Goal: Task Accomplishment & Management: Use online tool/utility

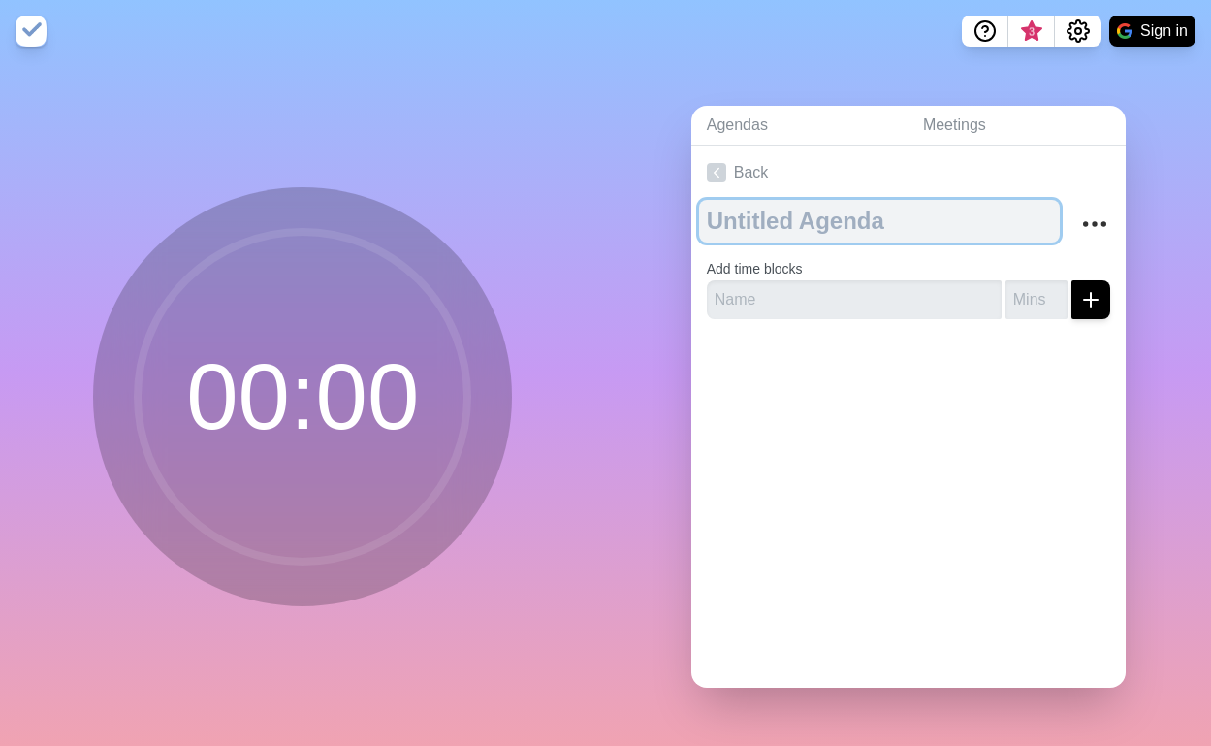
click at [745, 232] on textarea at bounding box center [879, 221] width 361 height 43
type textarea "Q"
type textarea "[PERSON_NAME]"
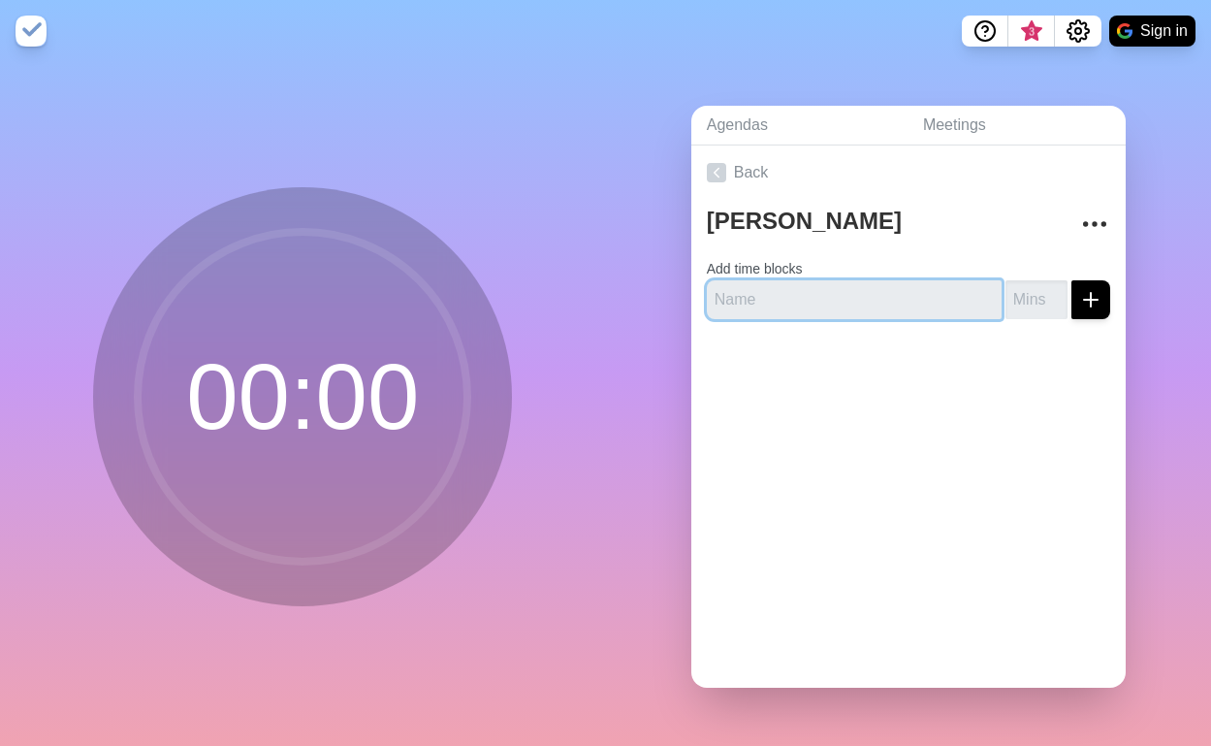
click at [875, 308] on input "text" at bounding box center [854, 299] width 295 height 39
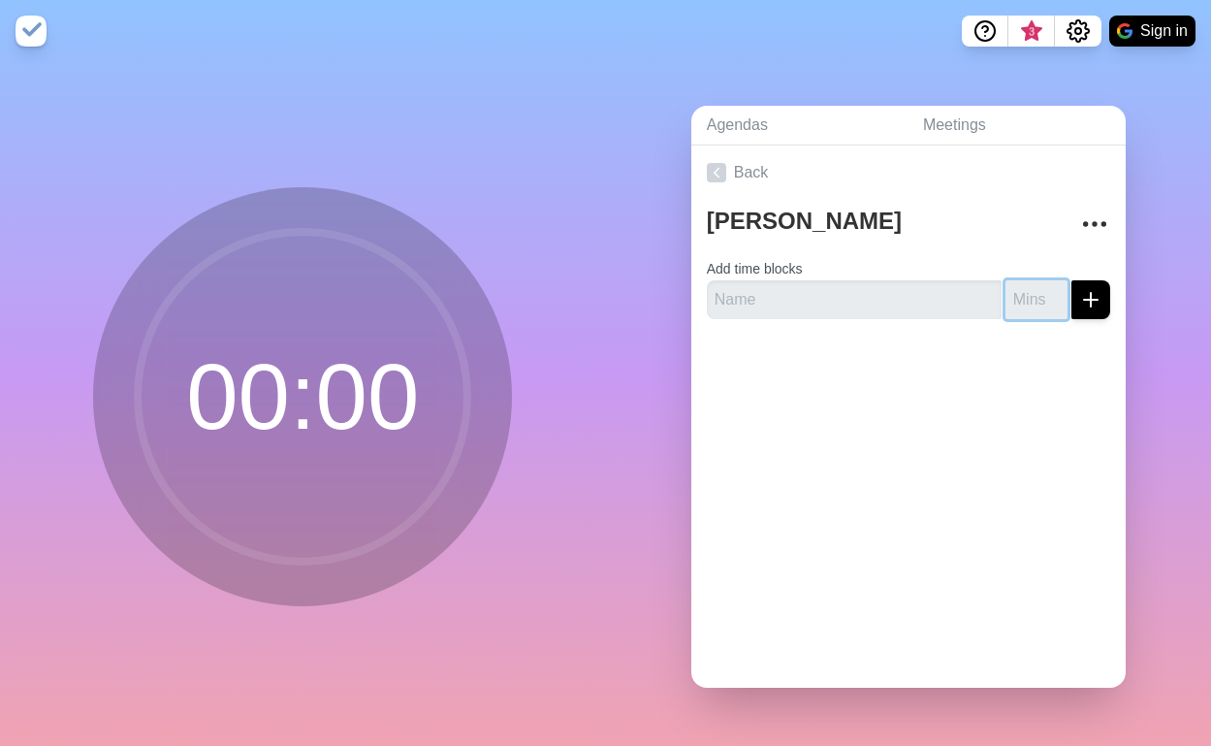
click at [1021, 296] on input "number" at bounding box center [1037, 299] width 62 height 39
type input "5"
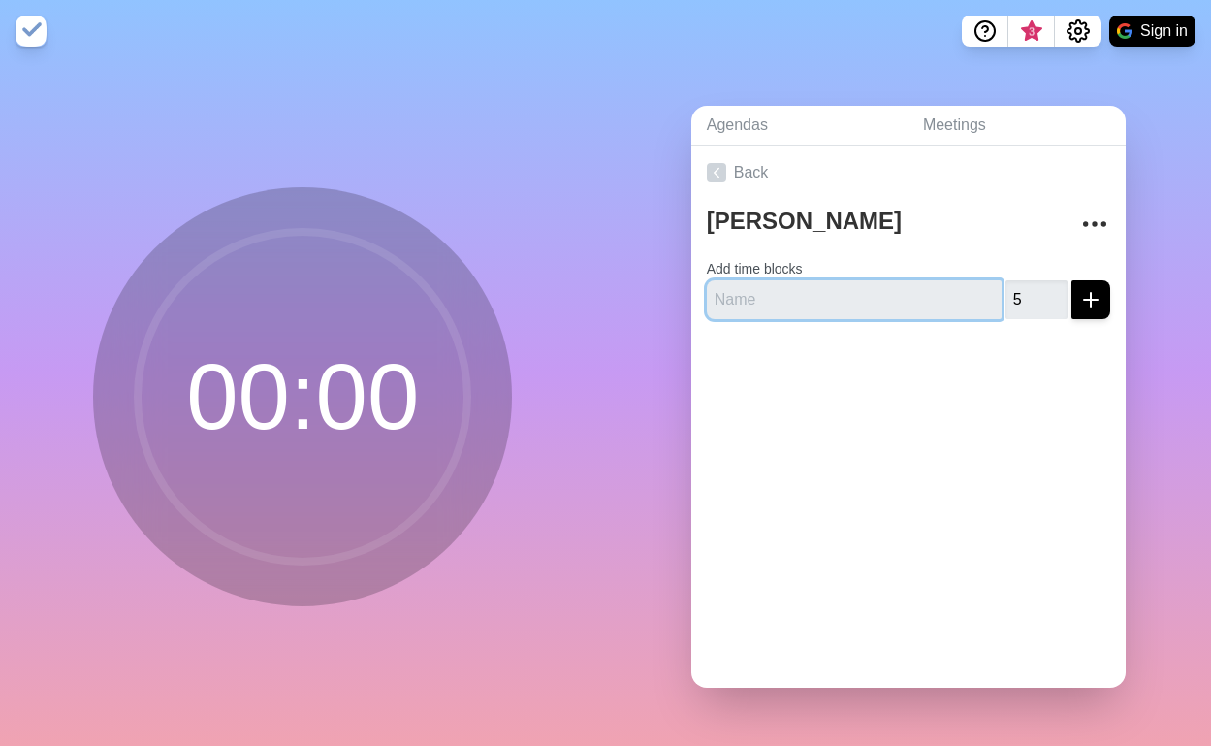
click at [952, 302] on input "text" at bounding box center [854, 299] width 295 height 39
type input "Context"
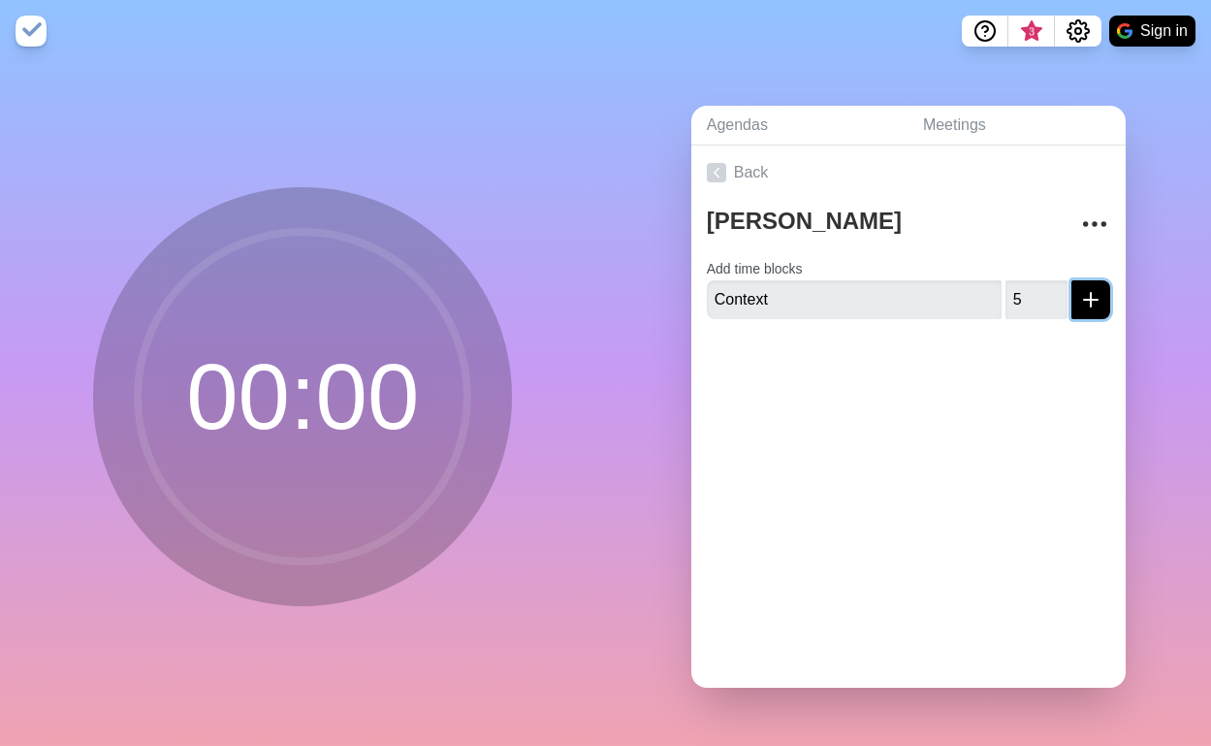
click at [1102, 300] on button "submit" at bounding box center [1091, 299] width 39 height 39
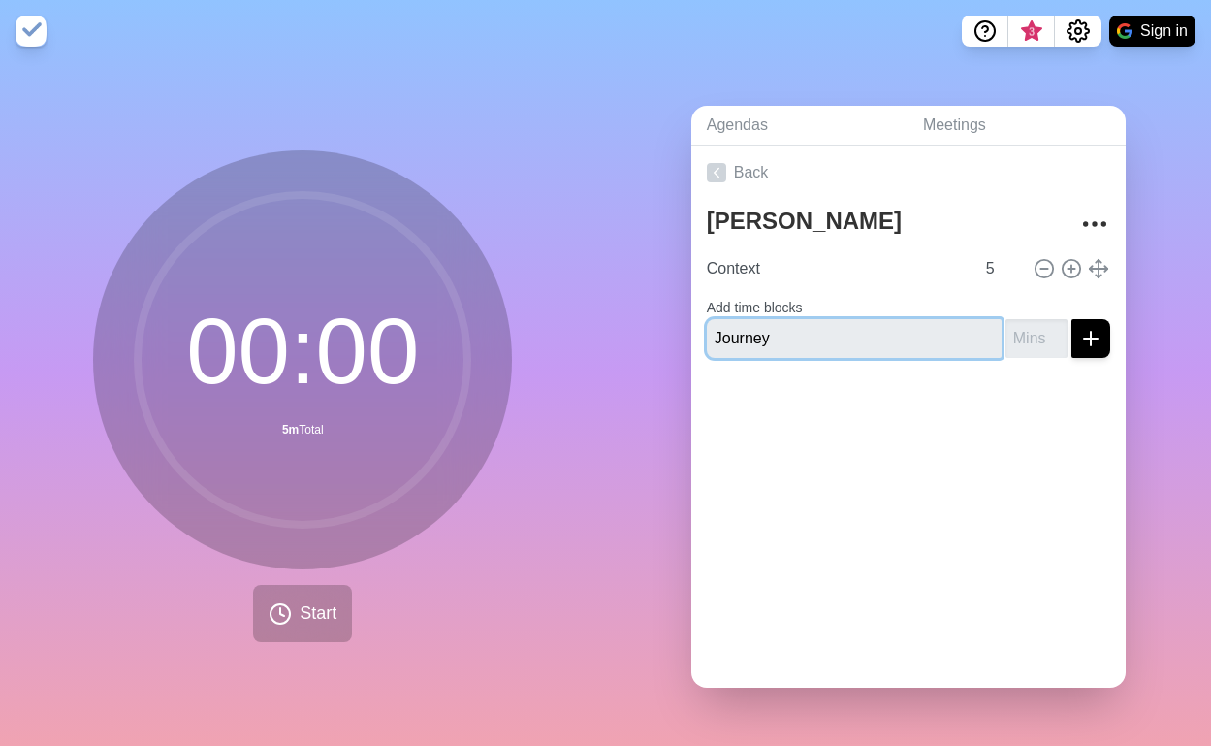
type input "Journey"
click at [1072, 319] on button "submit" at bounding box center [1091, 338] width 39 height 39
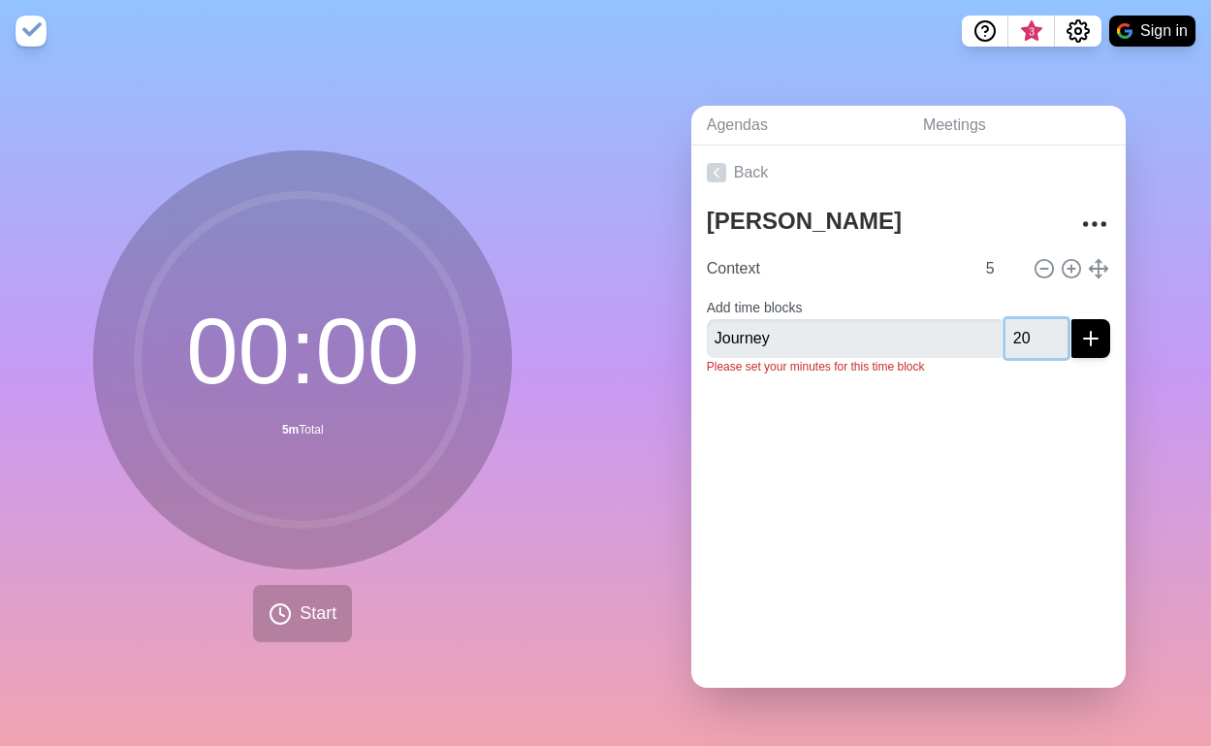
type input "20"
click at [1072, 319] on button "submit" at bounding box center [1091, 338] width 39 height 39
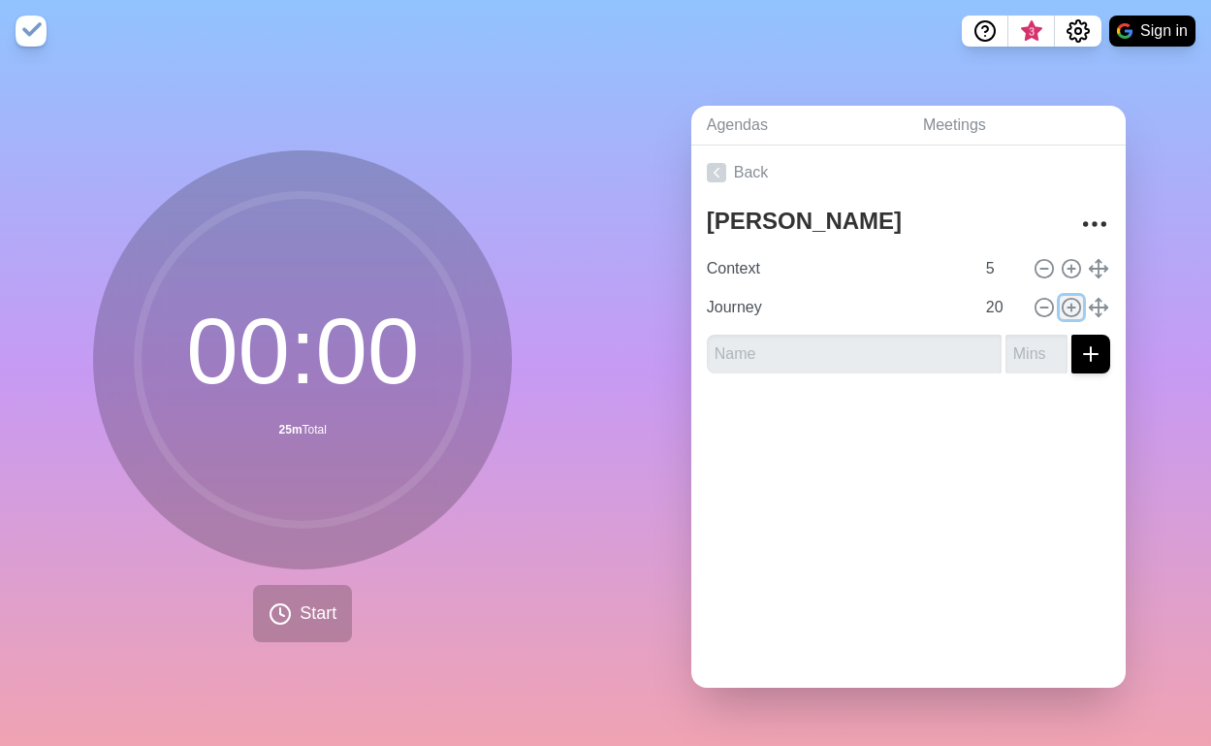
click at [1072, 307] on line at bounding box center [1071, 307] width 7 height 0
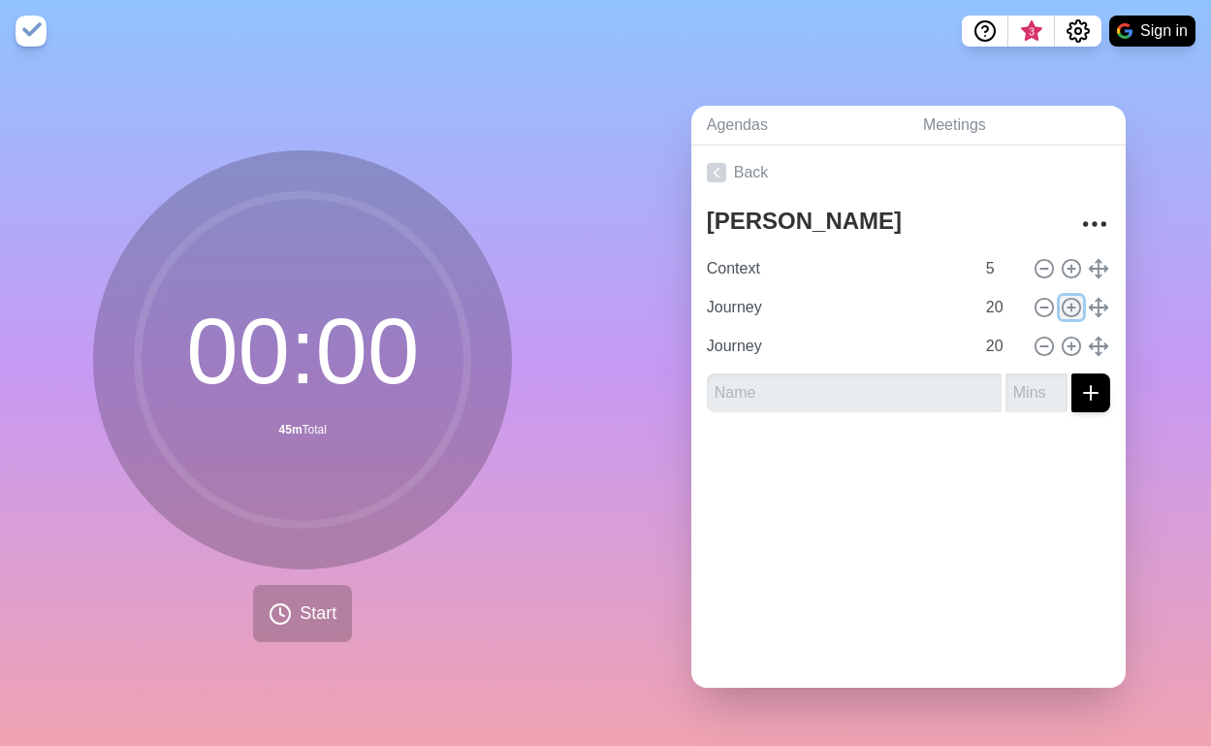
click at [1072, 307] on line at bounding box center [1071, 307] width 7 height 0
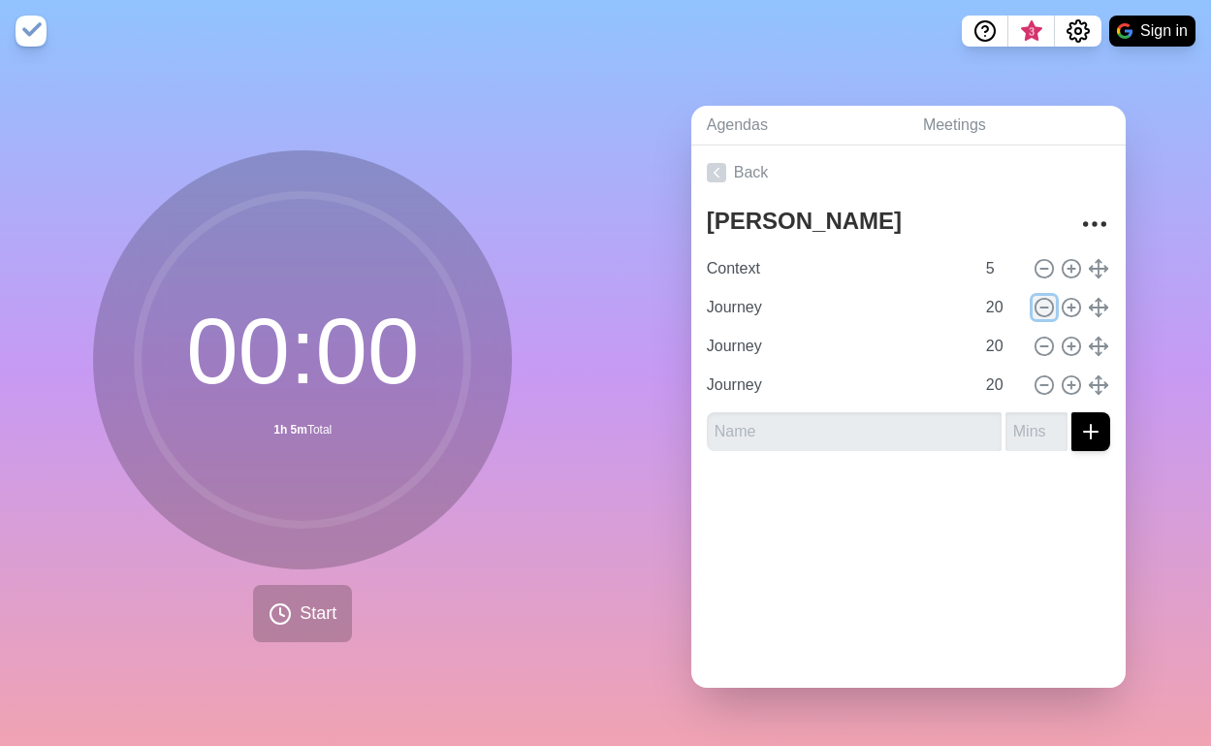
click at [1048, 306] on icon at bounding box center [1044, 307] width 21 height 21
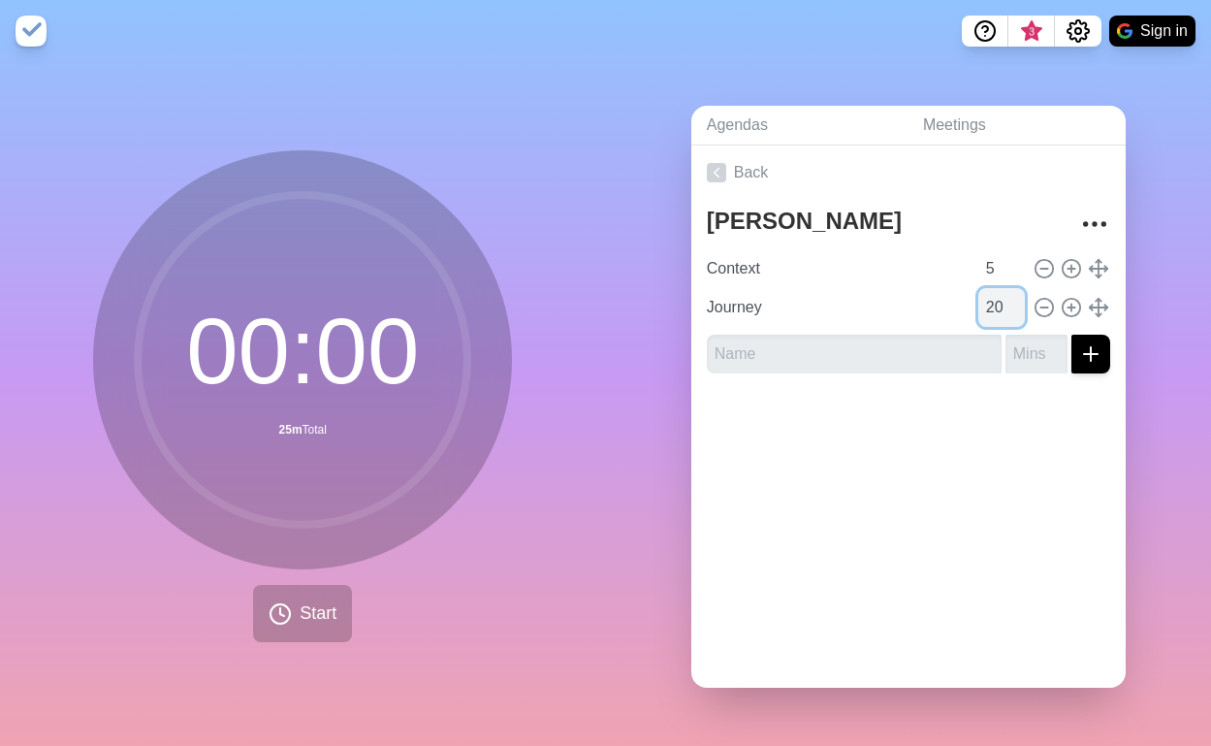
click at [996, 308] on input "20" at bounding box center [1002, 307] width 47 height 39
click at [1018, 300] on input "21" at bounding box center [1002, 307] width 47 height 39
click at [1018, 300] on input "22" at bounding box center [1002, 307] width 47 height 39
click at [1018, 300] on input "23" at bounding box center [1002, 307] width 47 height 39
click at [1018, 300] on input "24" at bounding box center [1002, 307] width 47 height 39
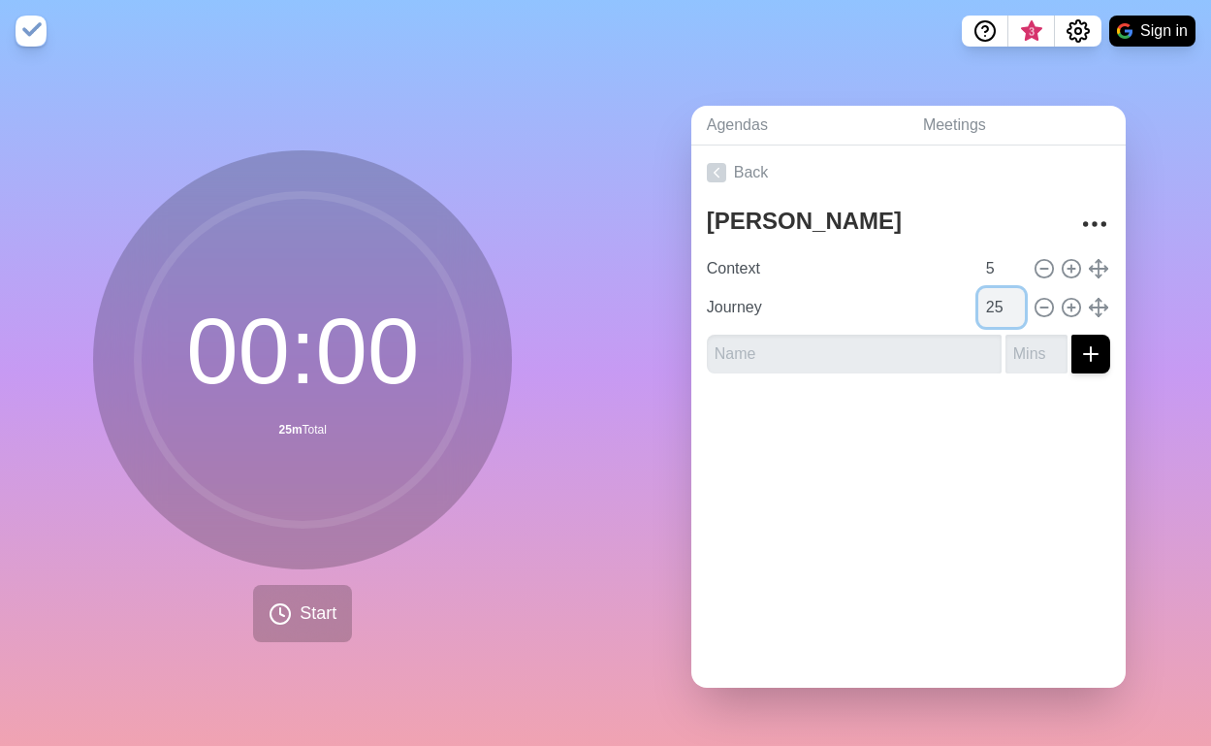
type input "25"
click at [1018, 300] on input "25" at bounding box center [1002, 307] width 47 height 39
click at [919, 357] on input "text" at bounding box center [854, 354] width 295 height 39
type input "Users"
click at [1031, 355] on input "number" at bounding box center [1037, 354] width 62 height 39
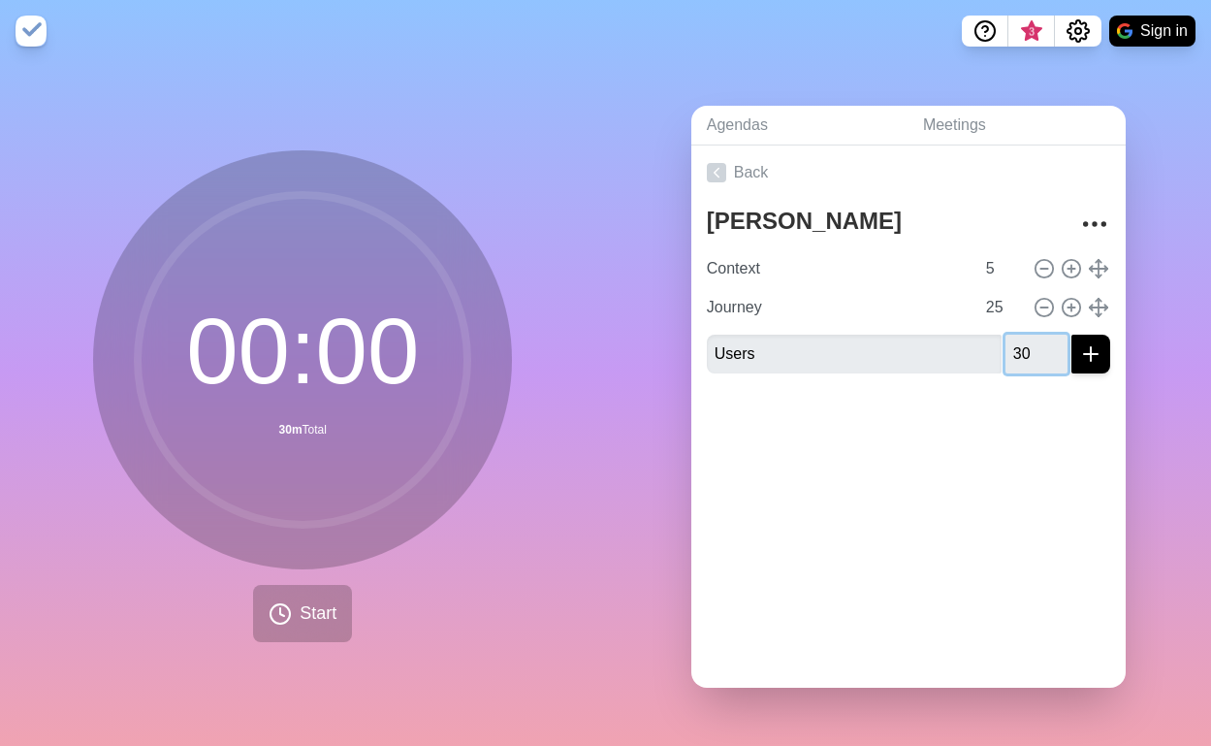
type input "30"
click at [1048, 425] on div at bounding box center [909, 428] width 435 height 78
click at [1100, 339] on button "submit" at bounding box center [1091, 354] width 39 height 39
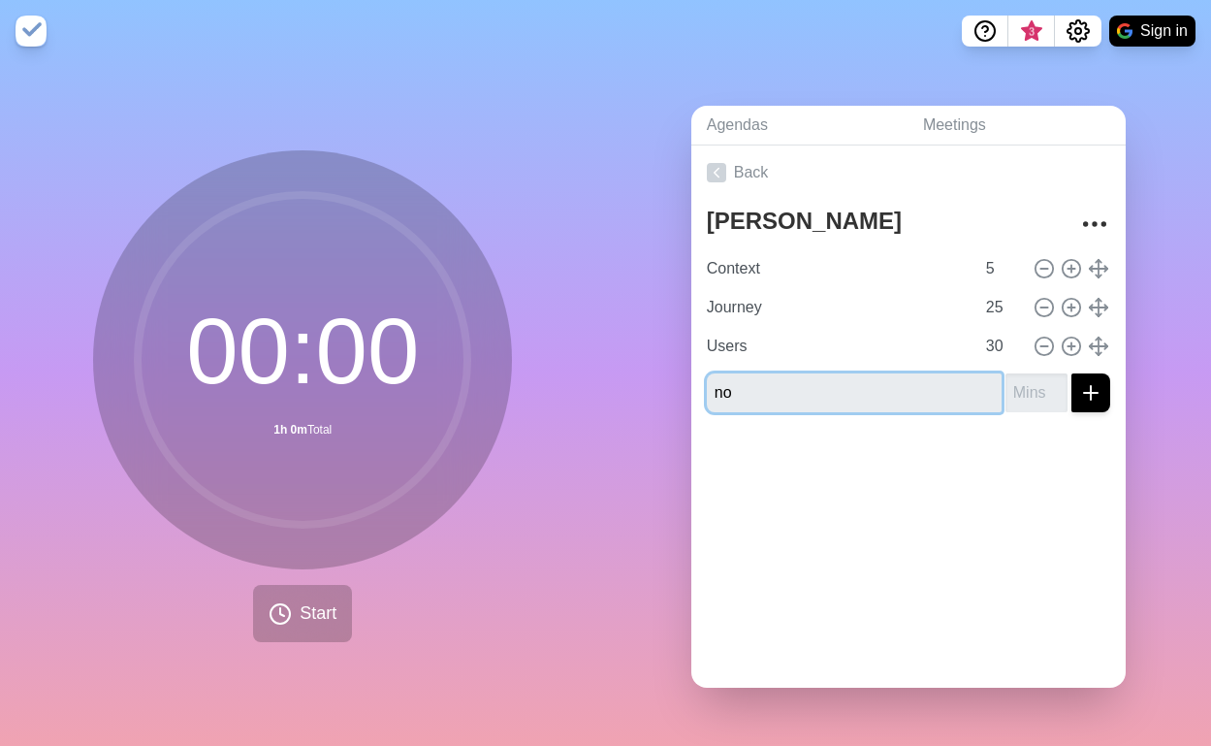
type input "n"
type input "Non-Users"
click at [1044, 385] on input "number" at bounding box center [1037, 392] width 62 height 39
type input "30"
click at [1072, 373] on button "submit" at bounding box center [1091, 392] width 39 height 39
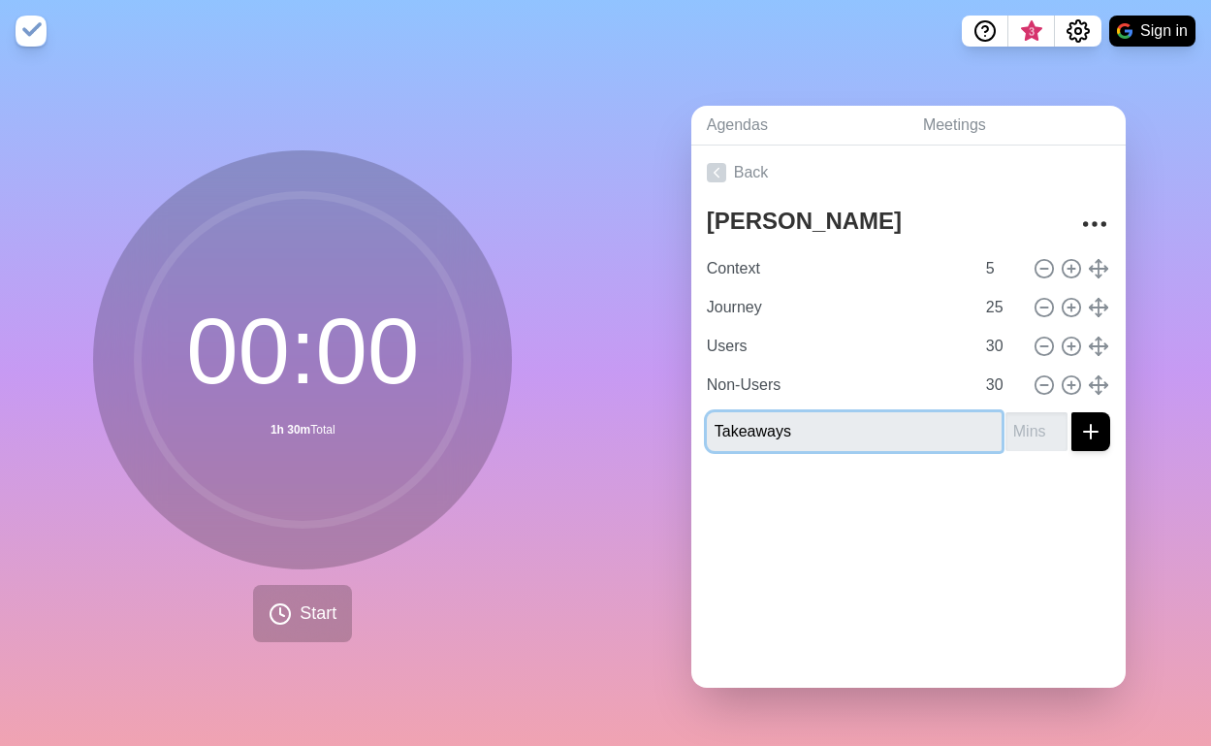
type input "Takeaways"
click at [1035, 423] on input "number" at bounding box center [1037, 431] width 62 height 39
type input "30"
click at [1072, 412] on button "submit" at bounding box center [1091, 431] width 39 height 39
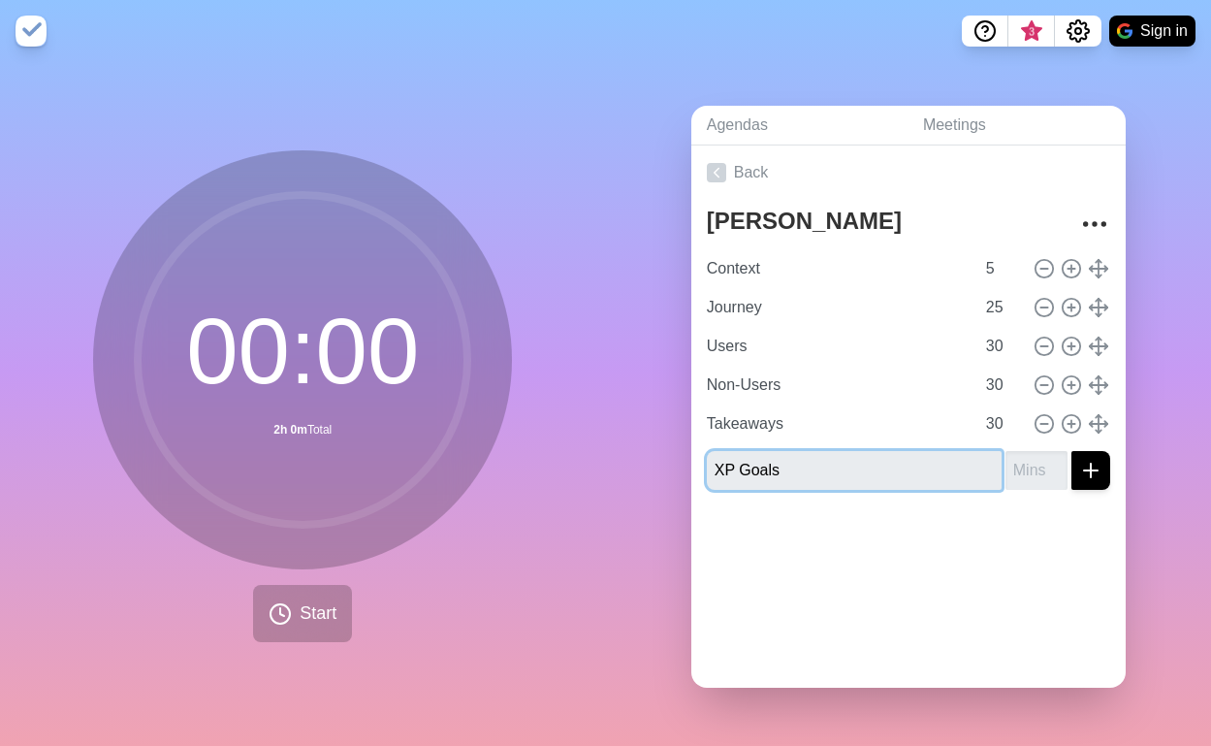
type input "XP Goals"
click at [1028, 471] on input "number" at bounding box center [1037, 470] width 62 height 39
type input "10"
click at [1105, 474] on button "submit" at bounding box center [1091, 470] width 39 height 39
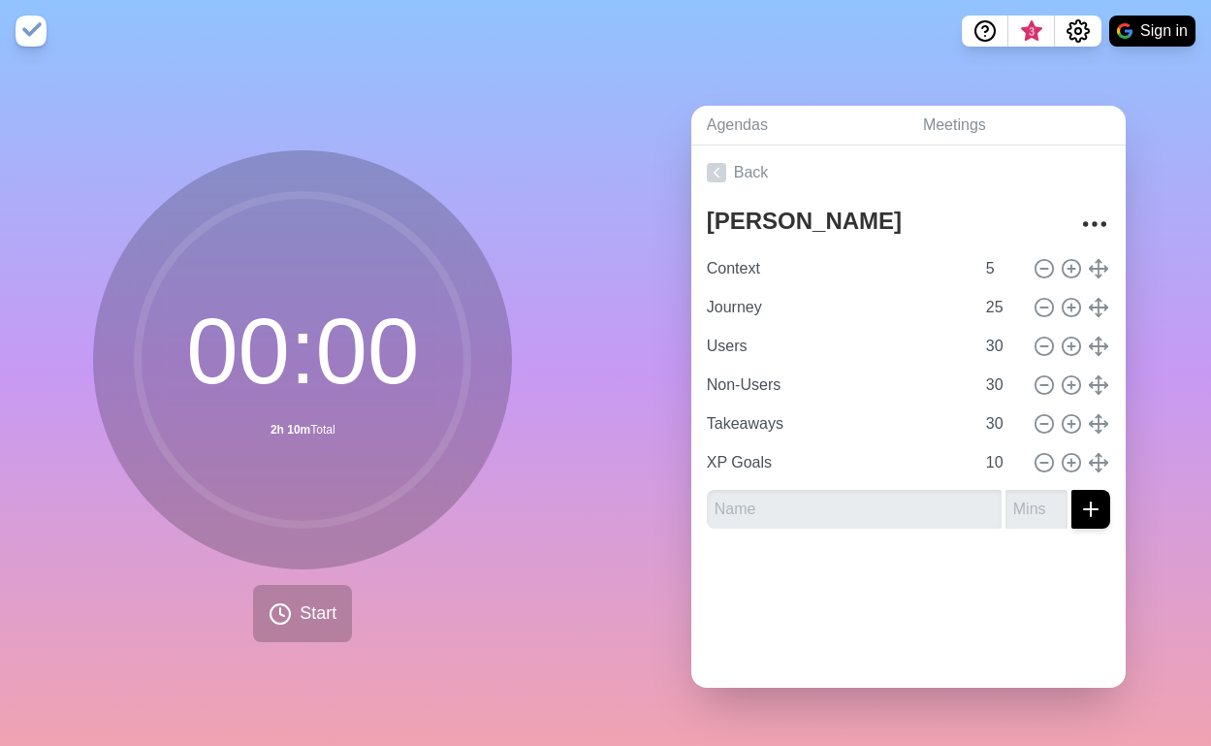
click at [942, 614] on div at bounding box center [909, 583] width 435 height 78
click at [1083, 34] on icon "Settings" at bounding box center [1078, 30] width 21 height 21
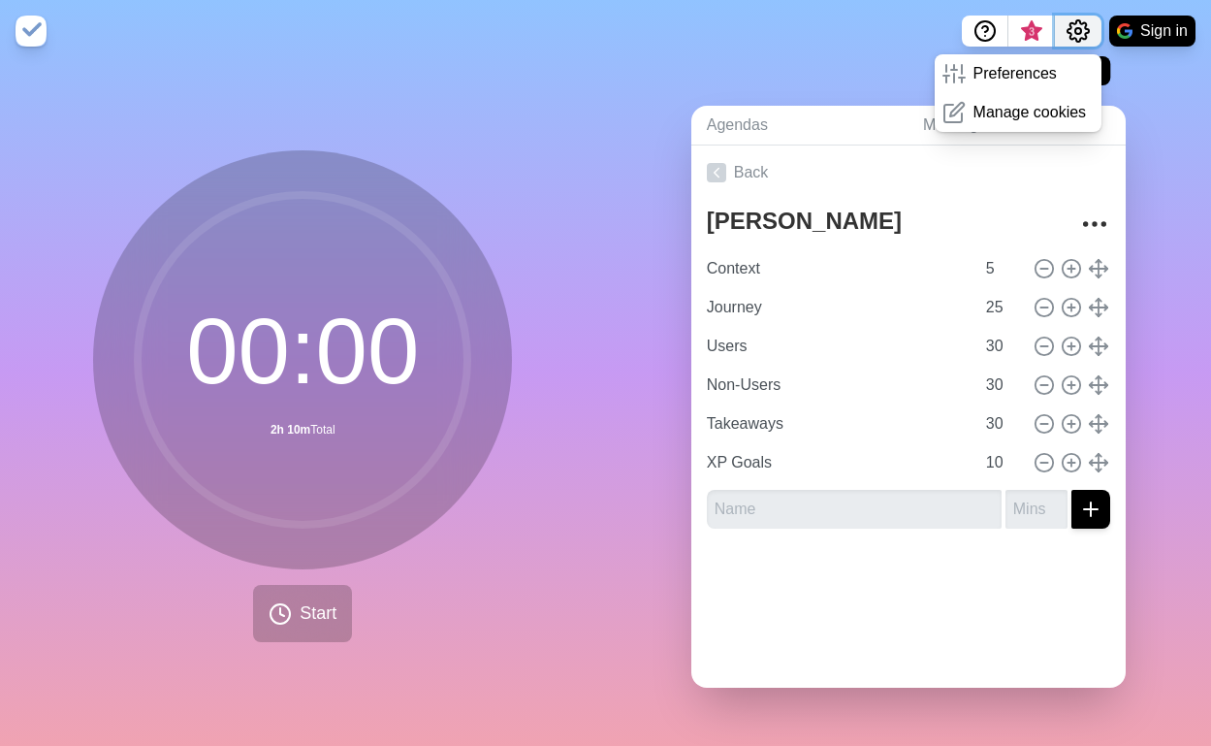
click at [1083, 34] on icon "Settings" at bounding box center [1078, 30] width 21 height 21
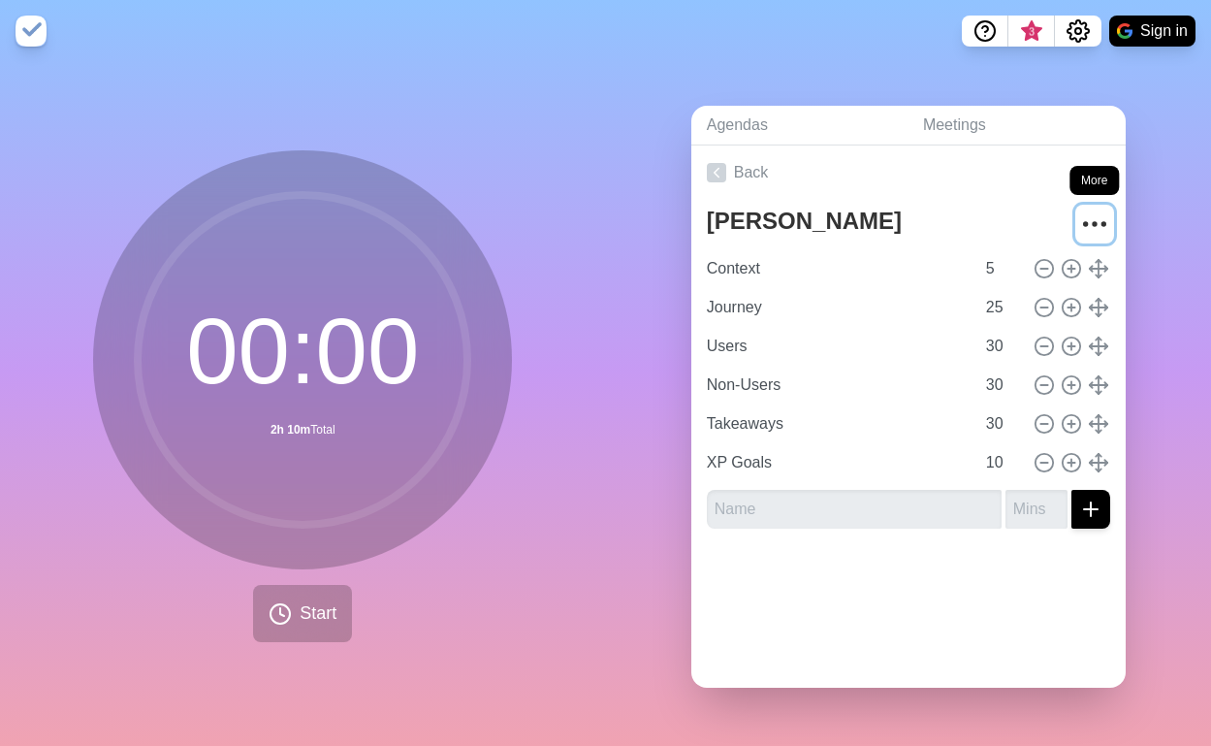
click at [1087, 219] on icon "More" at bounding box center [1095, 224] width 31 height 31
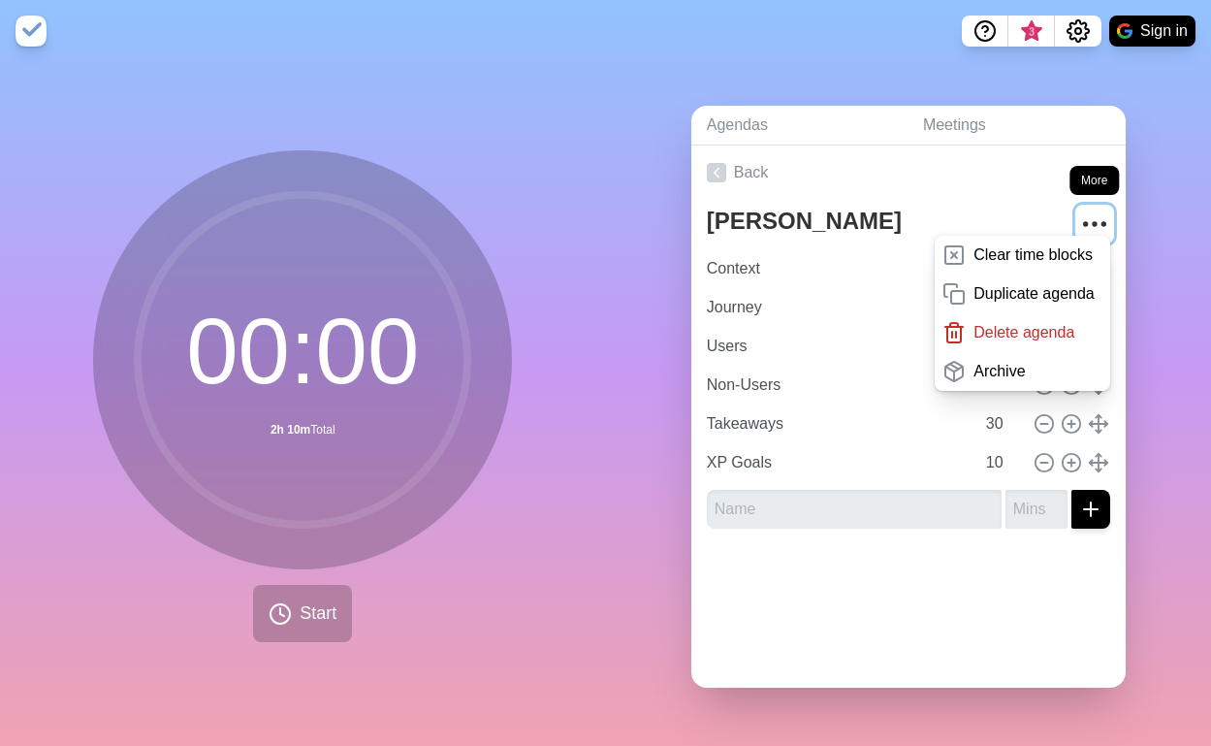
click at [1087, 219] on icon "More" at bounding box center [1095, 224] width 31 height 31
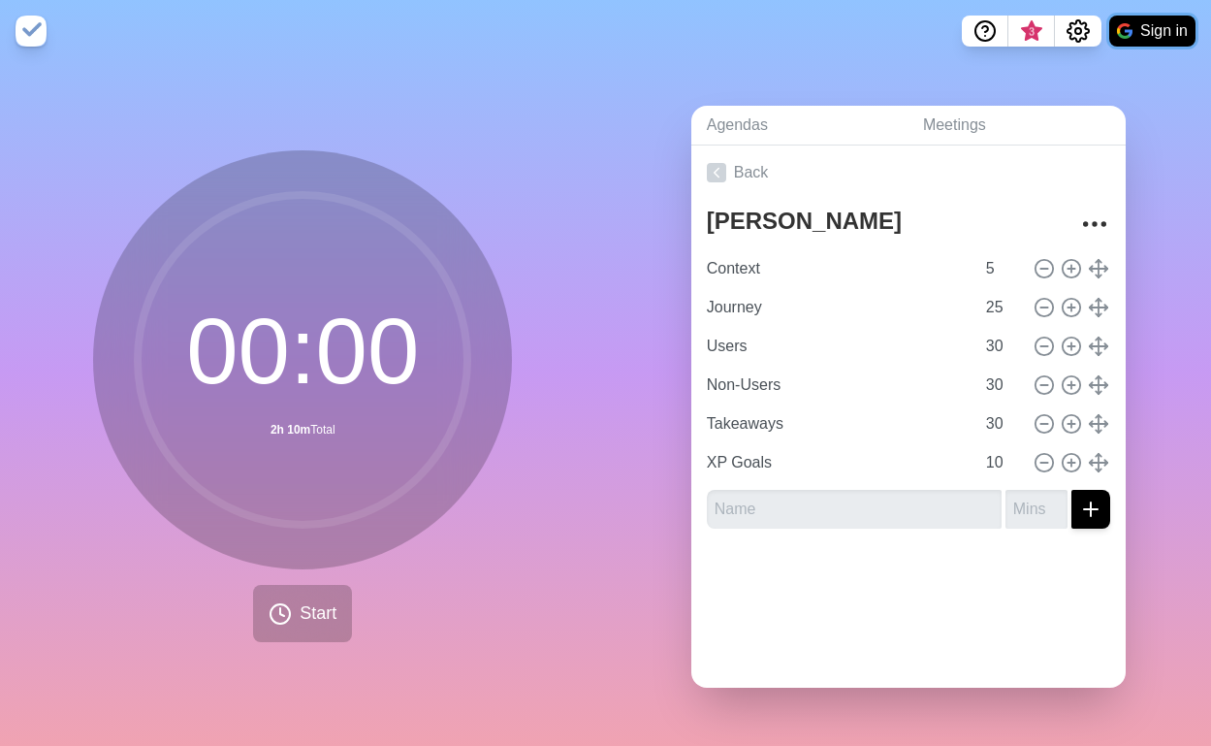
click at [1153, 41] on button "Sign in" at bounding box center [1153, 31] width 86 height 31
click at [746, 78] on div "Agendas Meetings Back [PERSON_NAME] [URL][DOMAIN_NAME] Context 5 Journey 25 Use…" at bounding box center [909, 404] width 606 height 684
click at [608, 528] on div "Agendas Meetings Back [PERSON_NAME] [URL][DOMAIN_NAME] Context 5 Journey 25 Use…" at bounding box center [909, 404] width 606 height 684
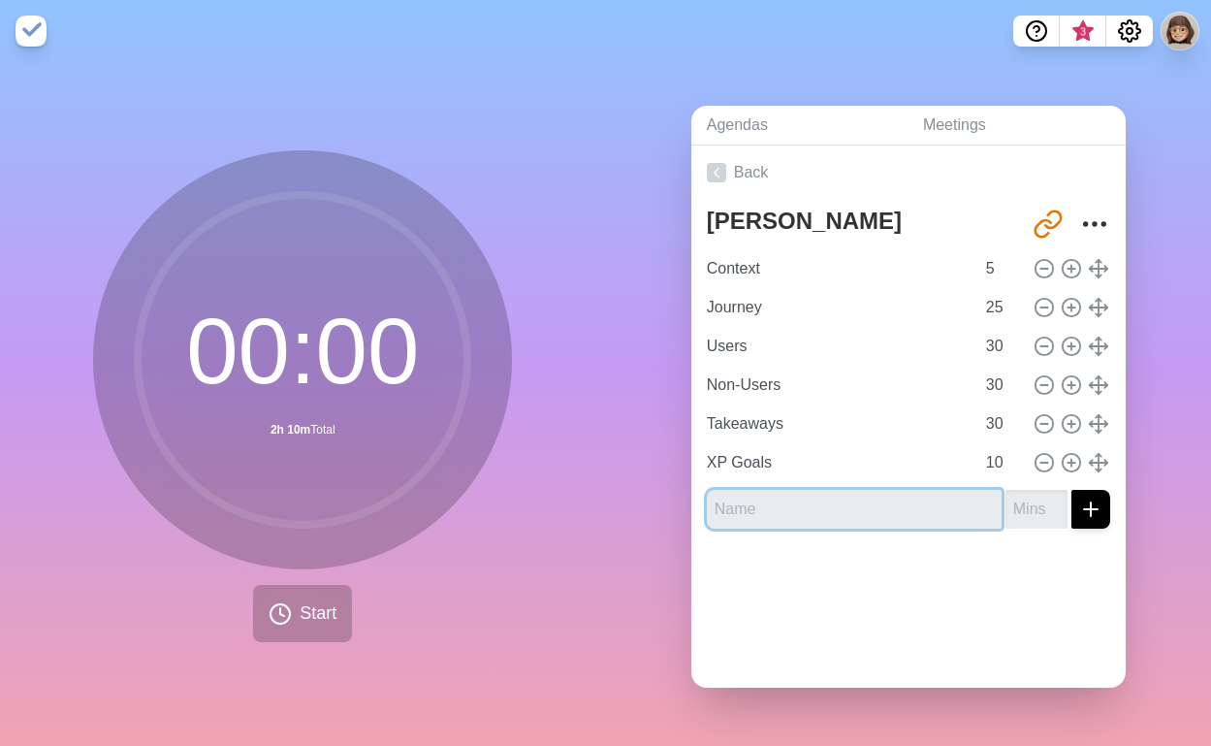
click at [753, 507] on input "text" at bounding box center [854, 509] width 295 height 39
click at [710, 588] on div at bounding box center [909, 583] width 435 height 78
